Goal: Task Accomplishment & Management: Complete application form

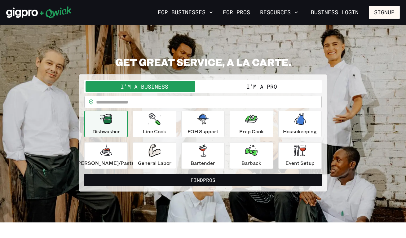
click at [252, 85] on button "I'm a Pro" at bounding box center [262, 86] width 118 height 11
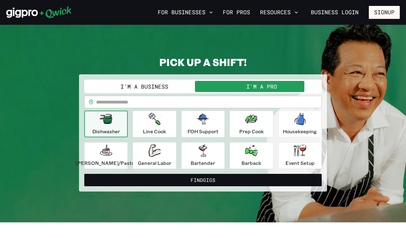
click at [250, 99] on input "text" at bounding box center [209, 102] width 226 height 12
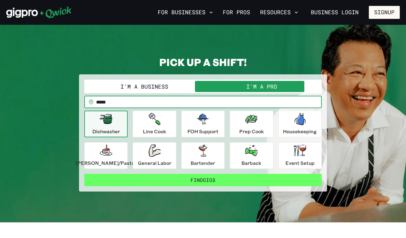
type input "*****"
click at [251, 184] on button "Find Gigs" at bounding box center [203, 180] width 238 height 12
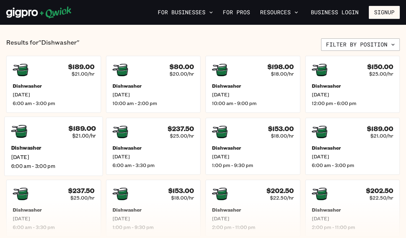
scroll to position [142, 0]
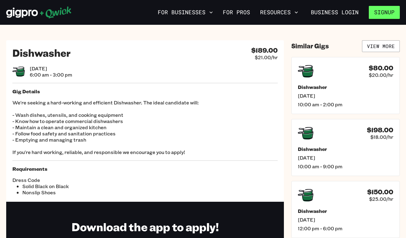
click at [393, 17] on button "Signup" at bounding box center [384, 12] width 31 height 13
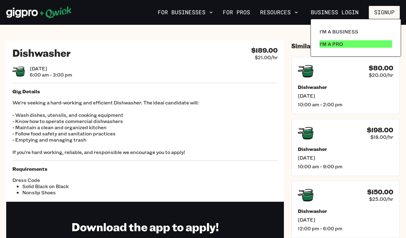
click at [370, 43] on link "I'm a Pro" at bounding box center [356, 44] width 78 height 12
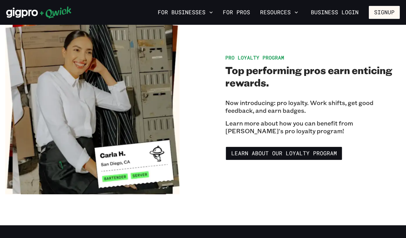
scroll to position [1065, 0]
